Goal: Navigation & Orientation: Find specific page/section

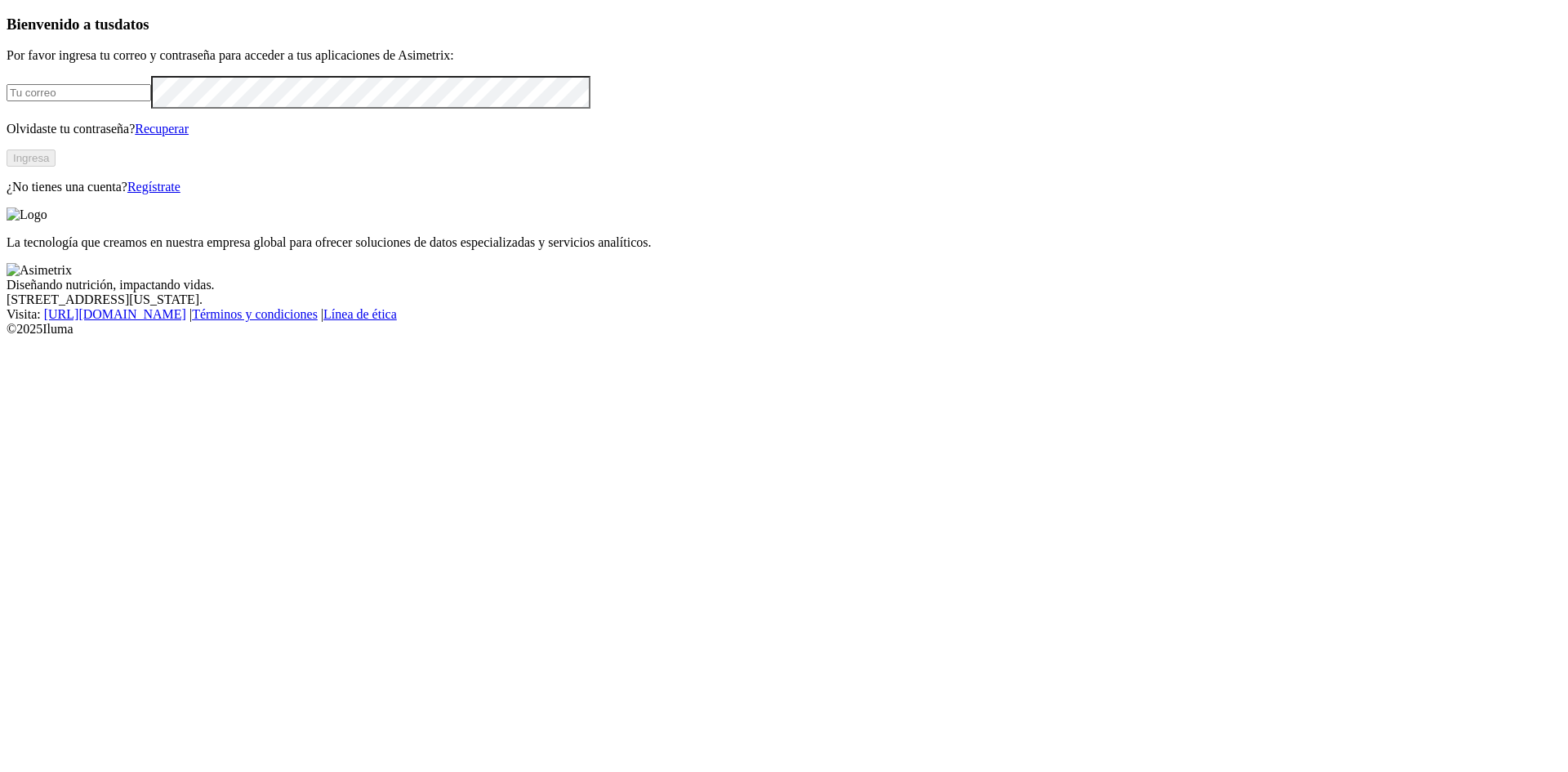
type input "[EMAIL_ADDRESS][DOMAIN_NAME]"
click at [55, 166] on button "Ingresa" at bounding box center [30, 158] width 49 height 17
